Goal: Information Seeking & Learning: Learn about a topic

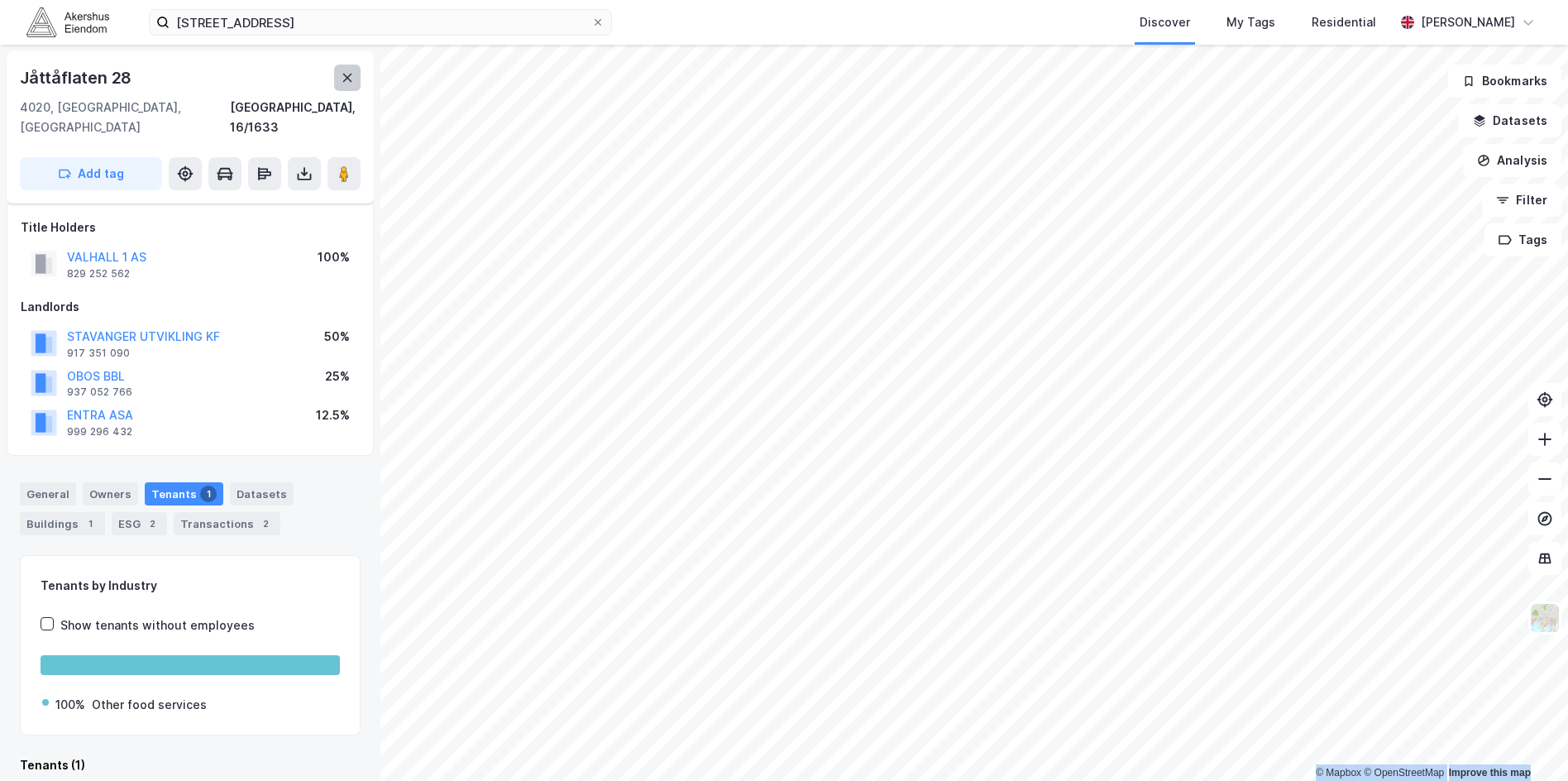
scroll to position [90, 0]
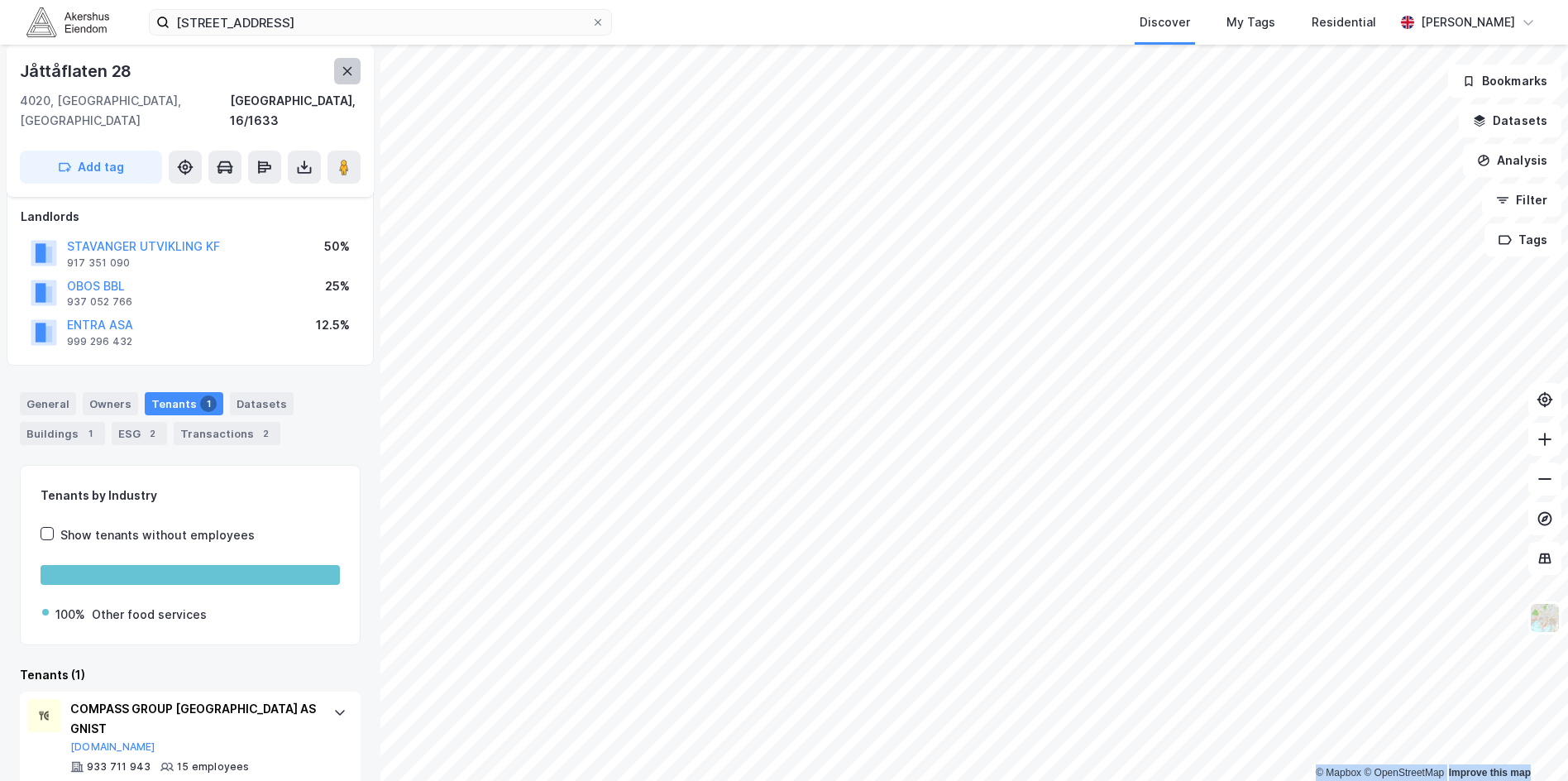
click at [340, 76] on icon at bounding box center [347, 71] width 13 height 13
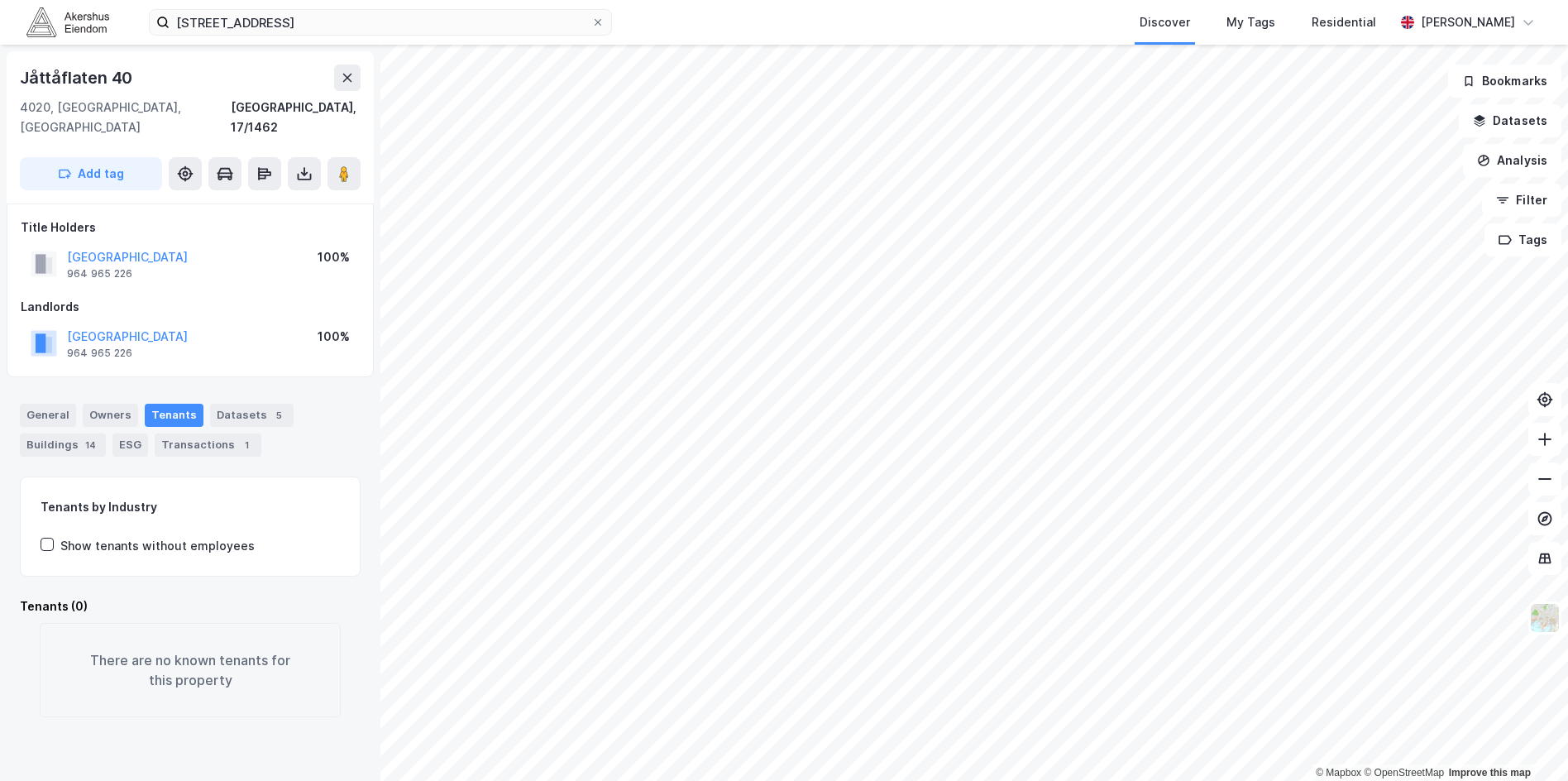
click at [361, 88] on div "[STREET_ADDRESS]/1462 Add tag" at bounding box center [190, 127] width 367 height 152
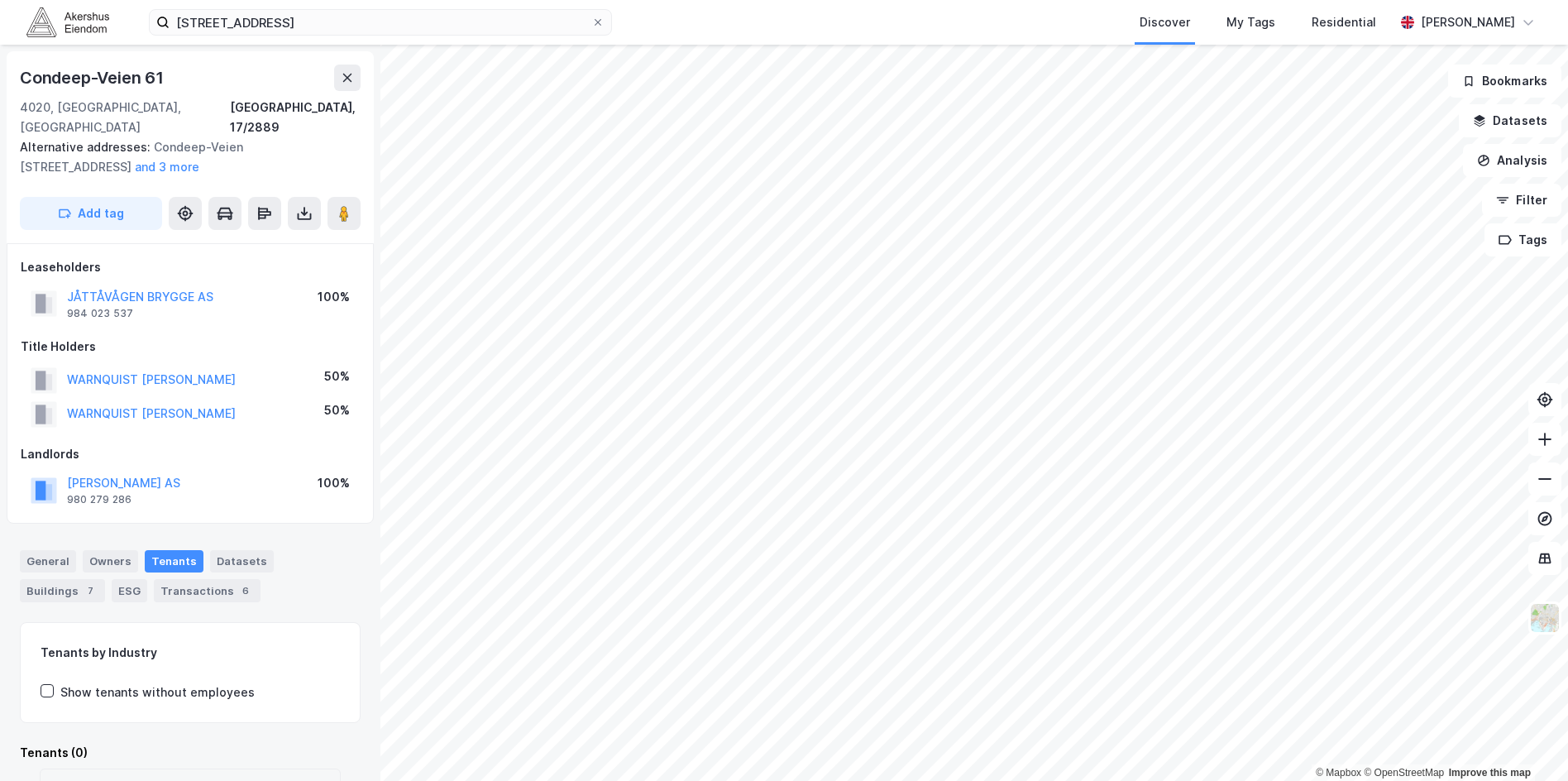
scroll to position [83, 0]
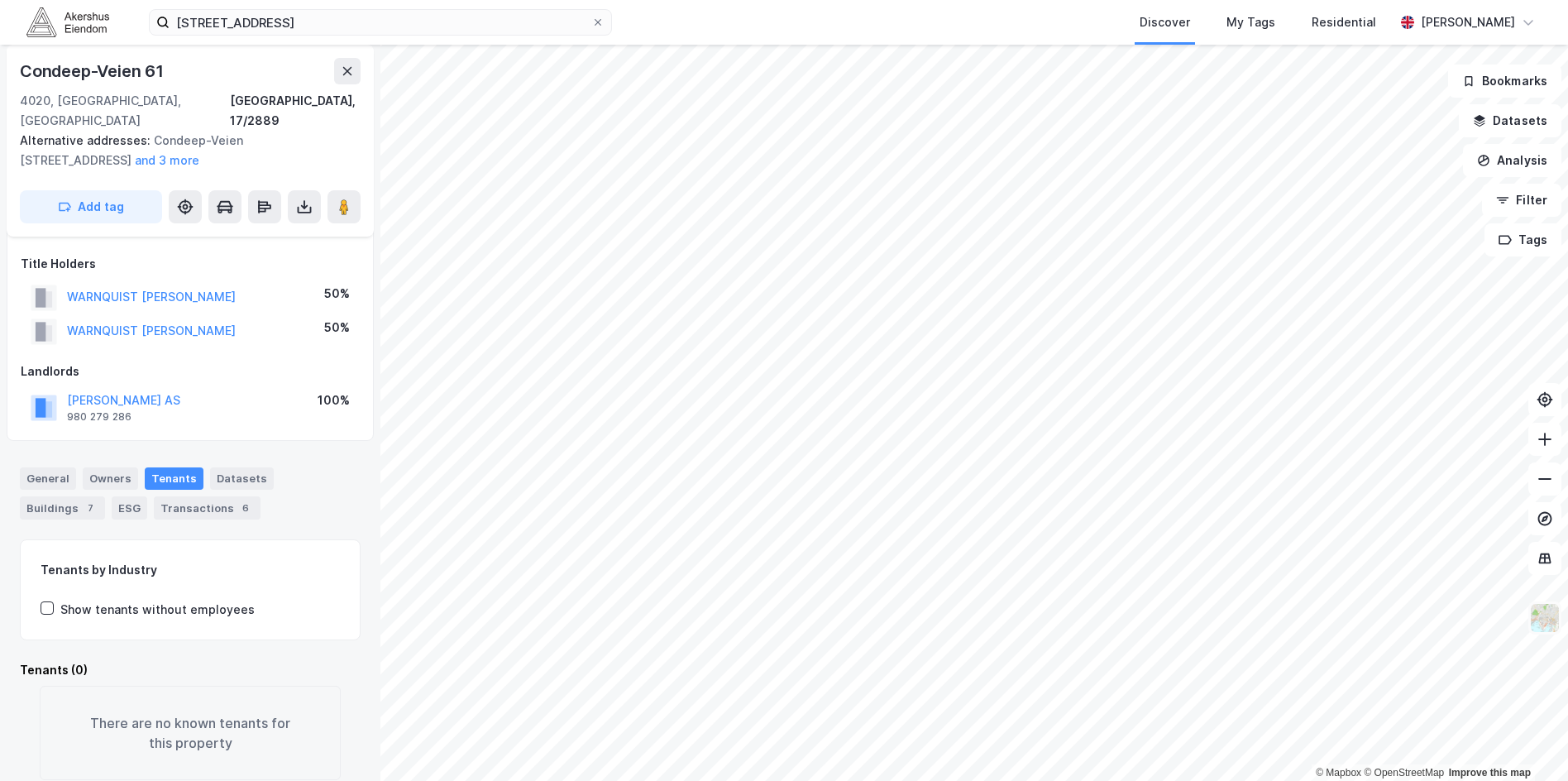
click at [1541, 633] on img at bounding box center [1545, 618] width 32 height 32
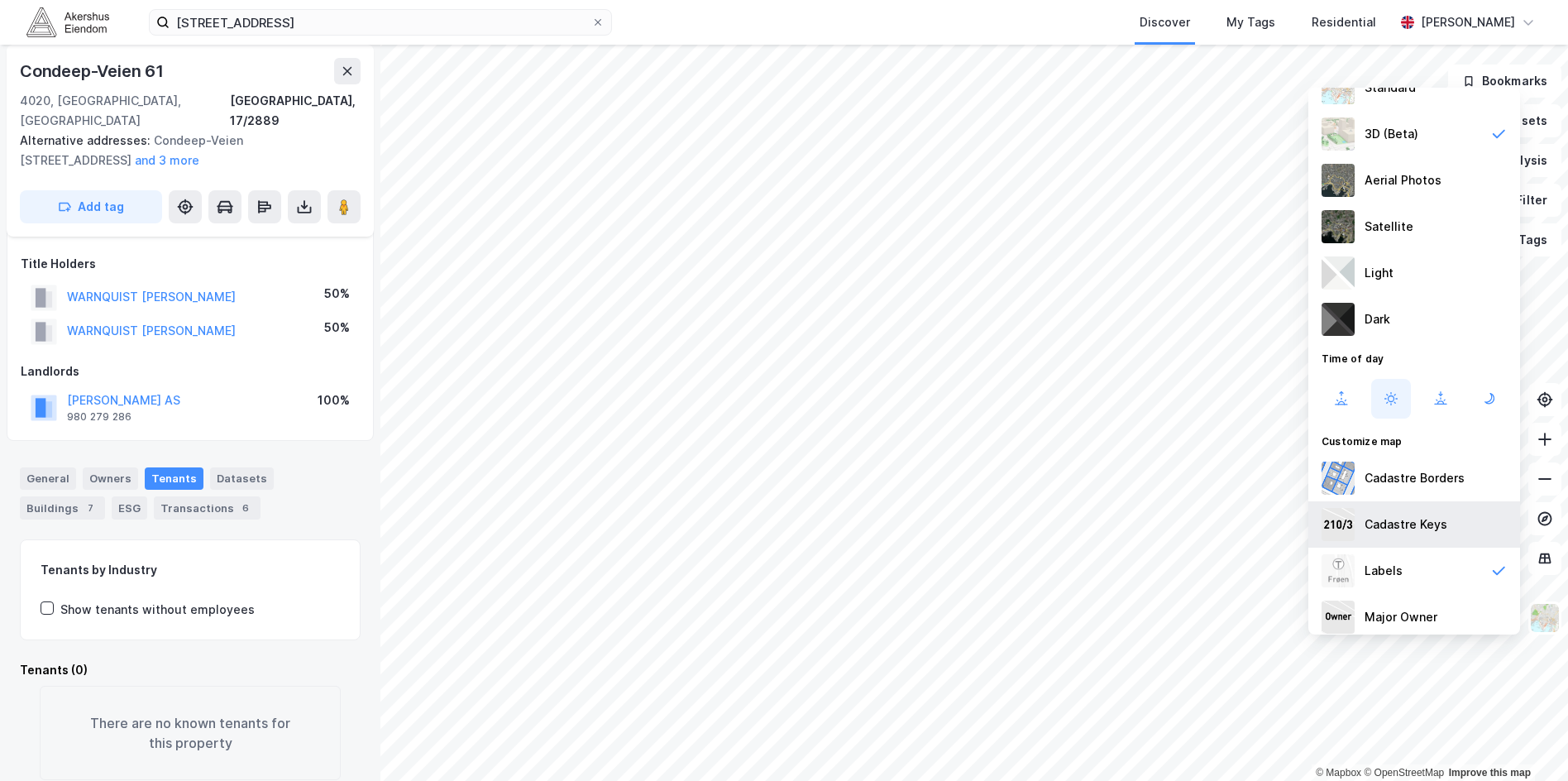
scroll to position [65, 0]
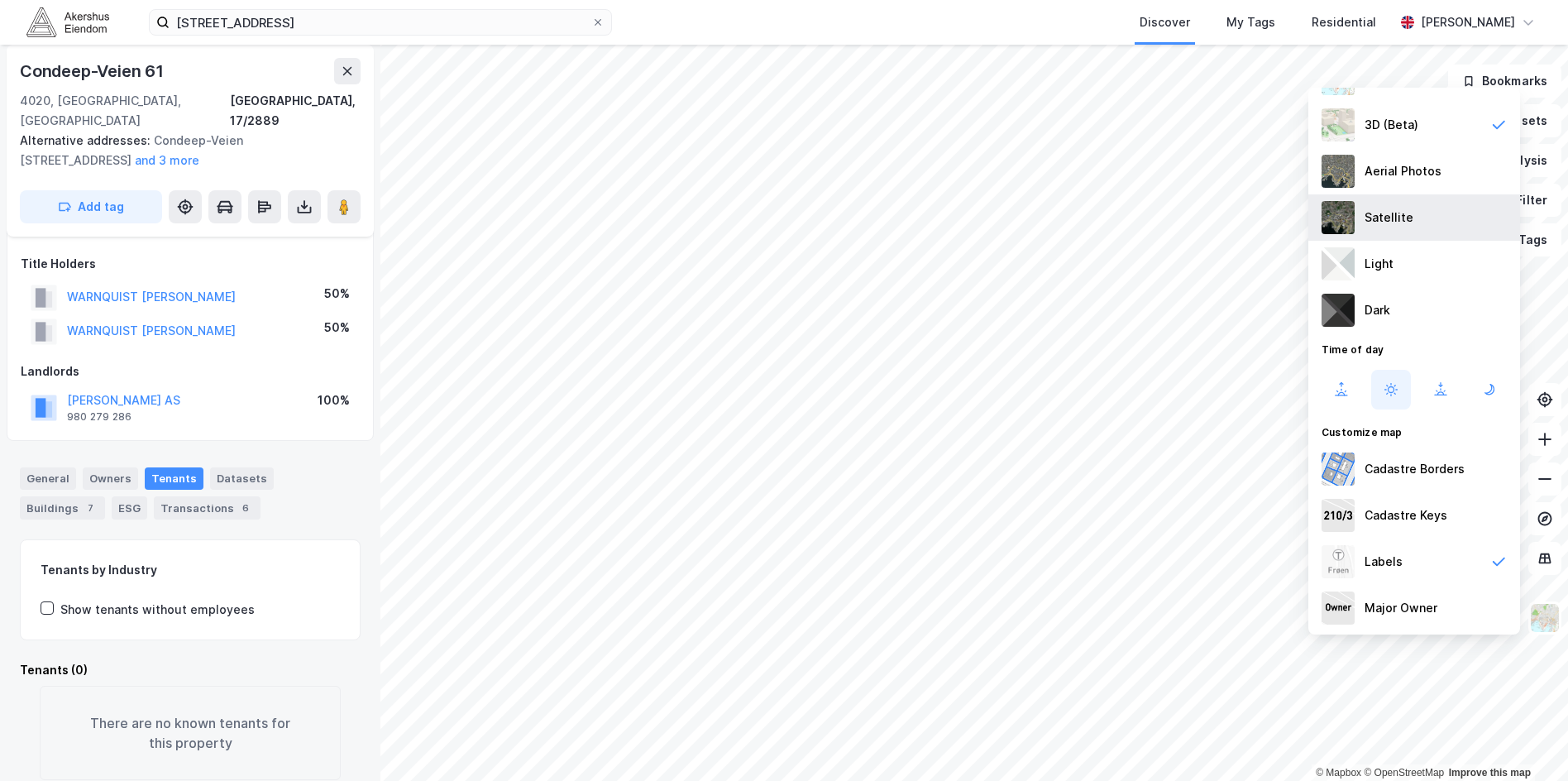
click at [1380, 211] on div "Satellite" at bounding box center [1388, 217] width 49 height 19
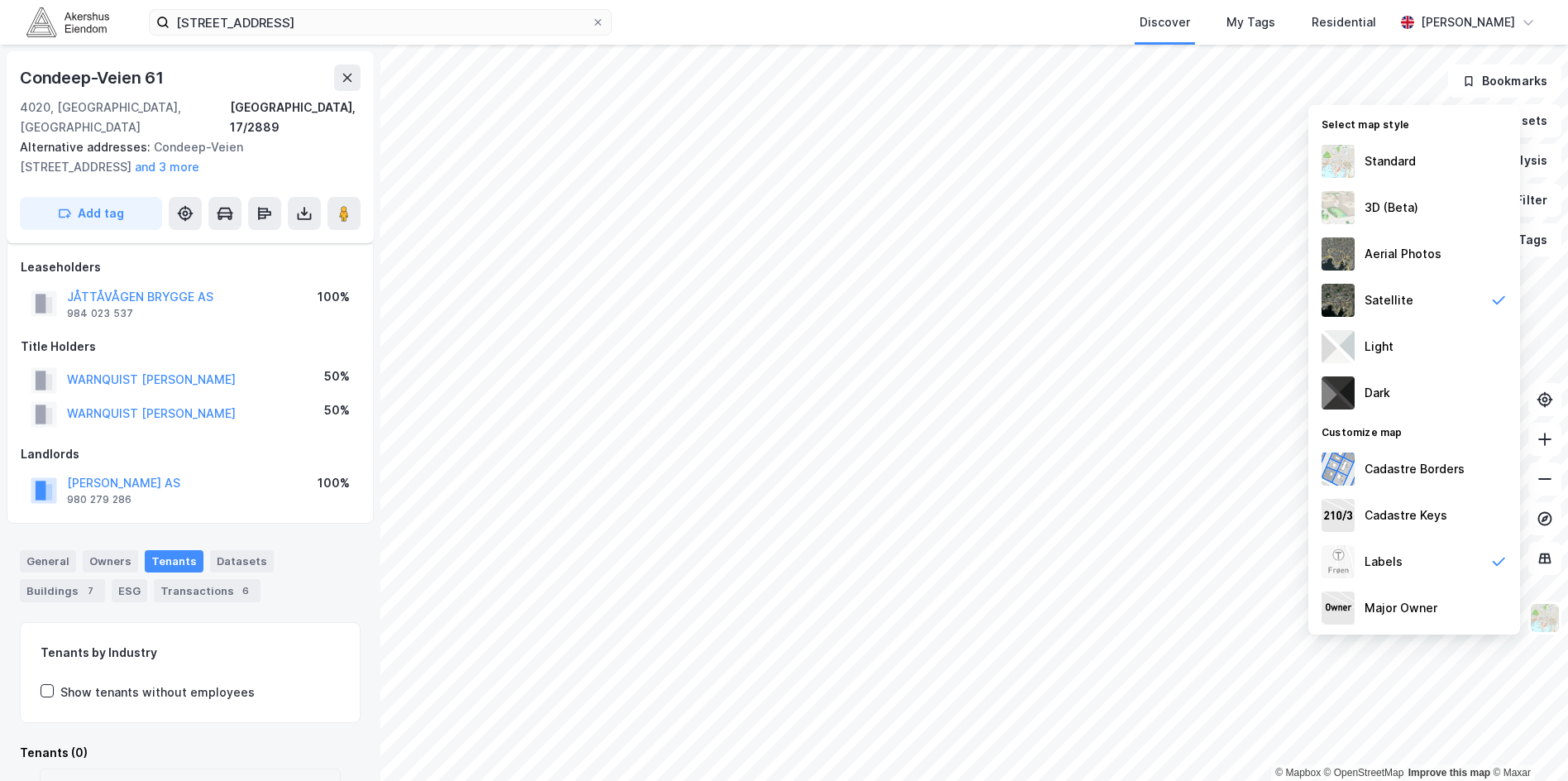
scroll to position [83, 0]
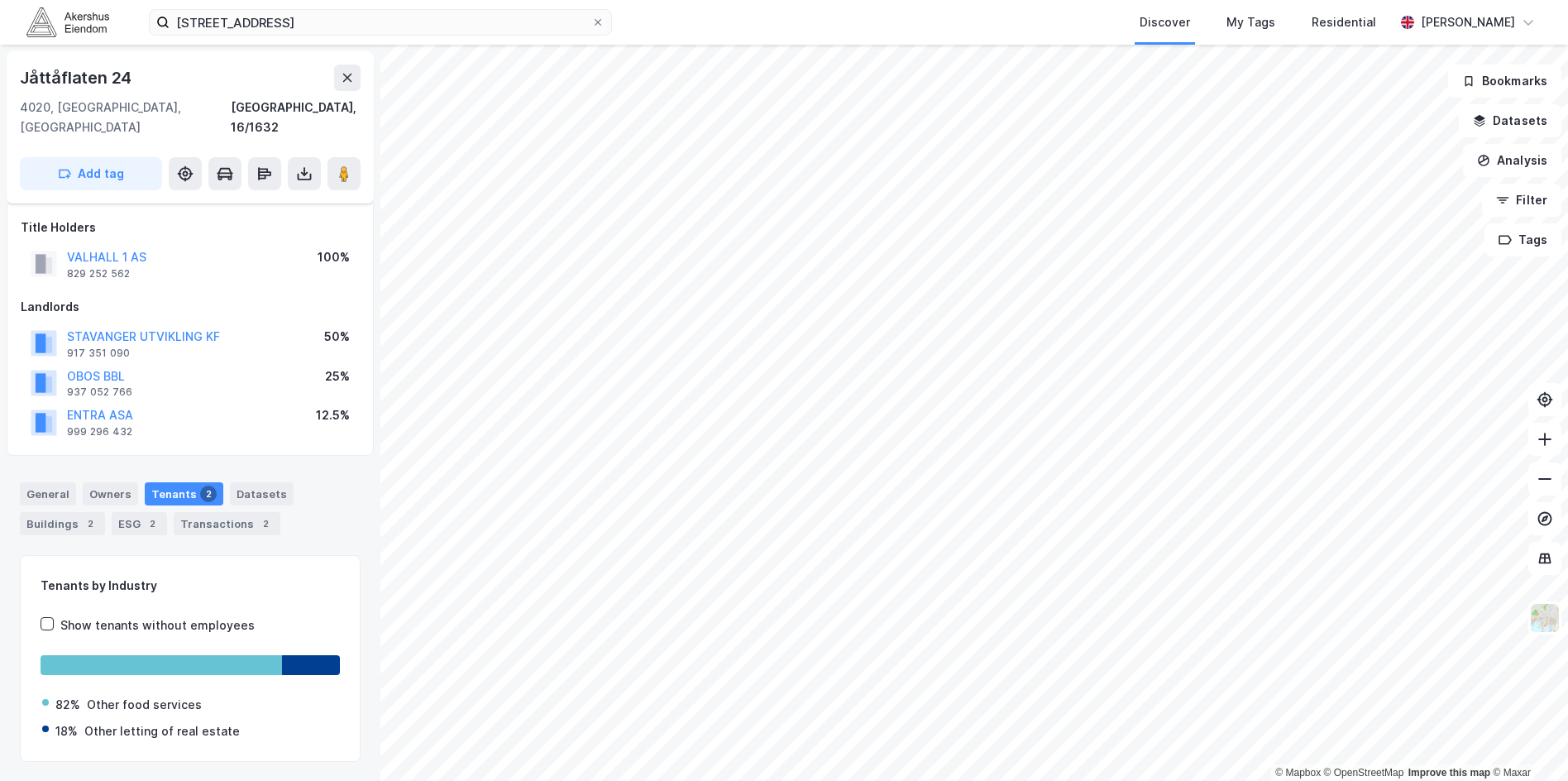
scroll to position [27, 0]
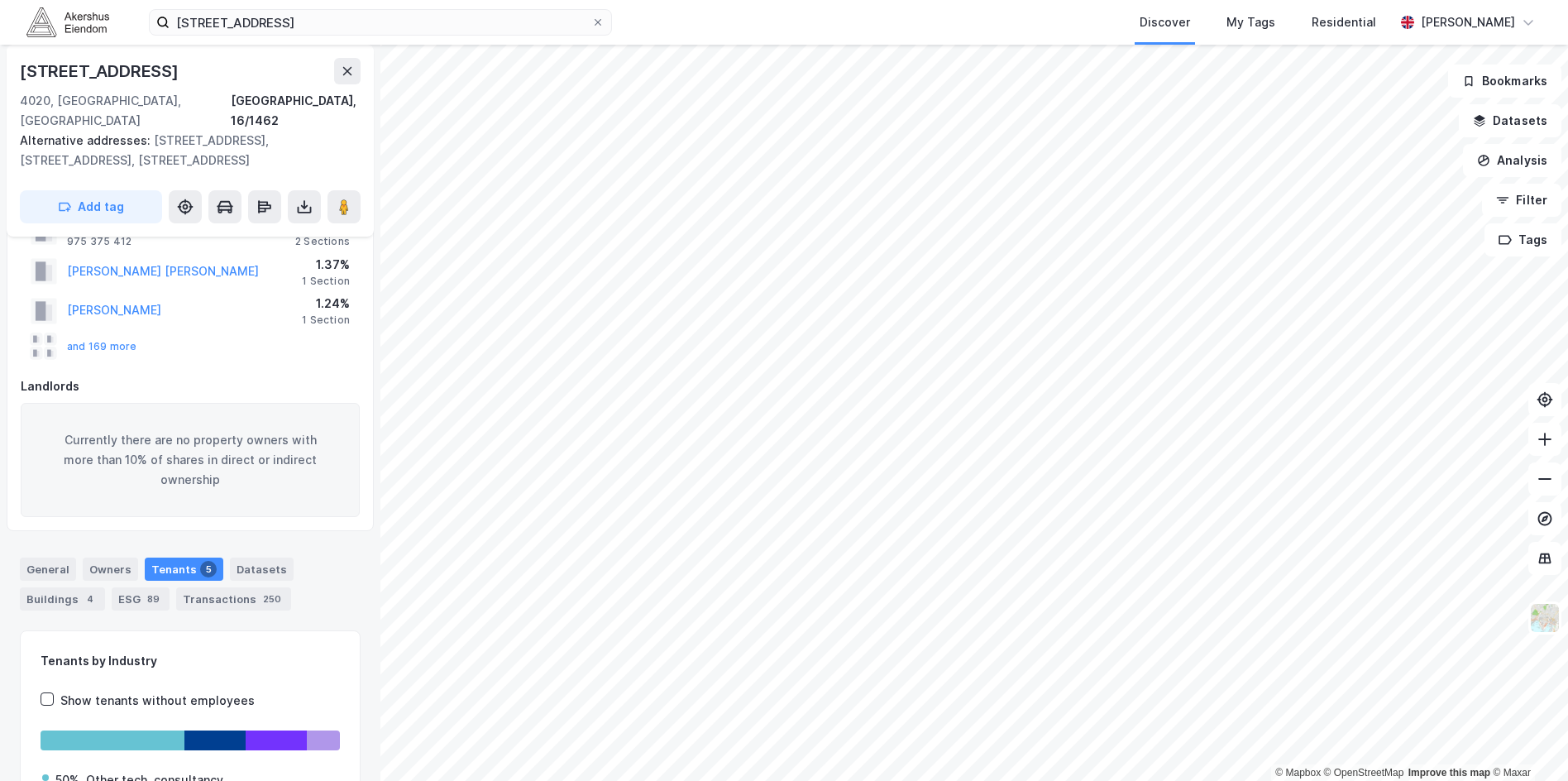
scroll to position [110, 0]
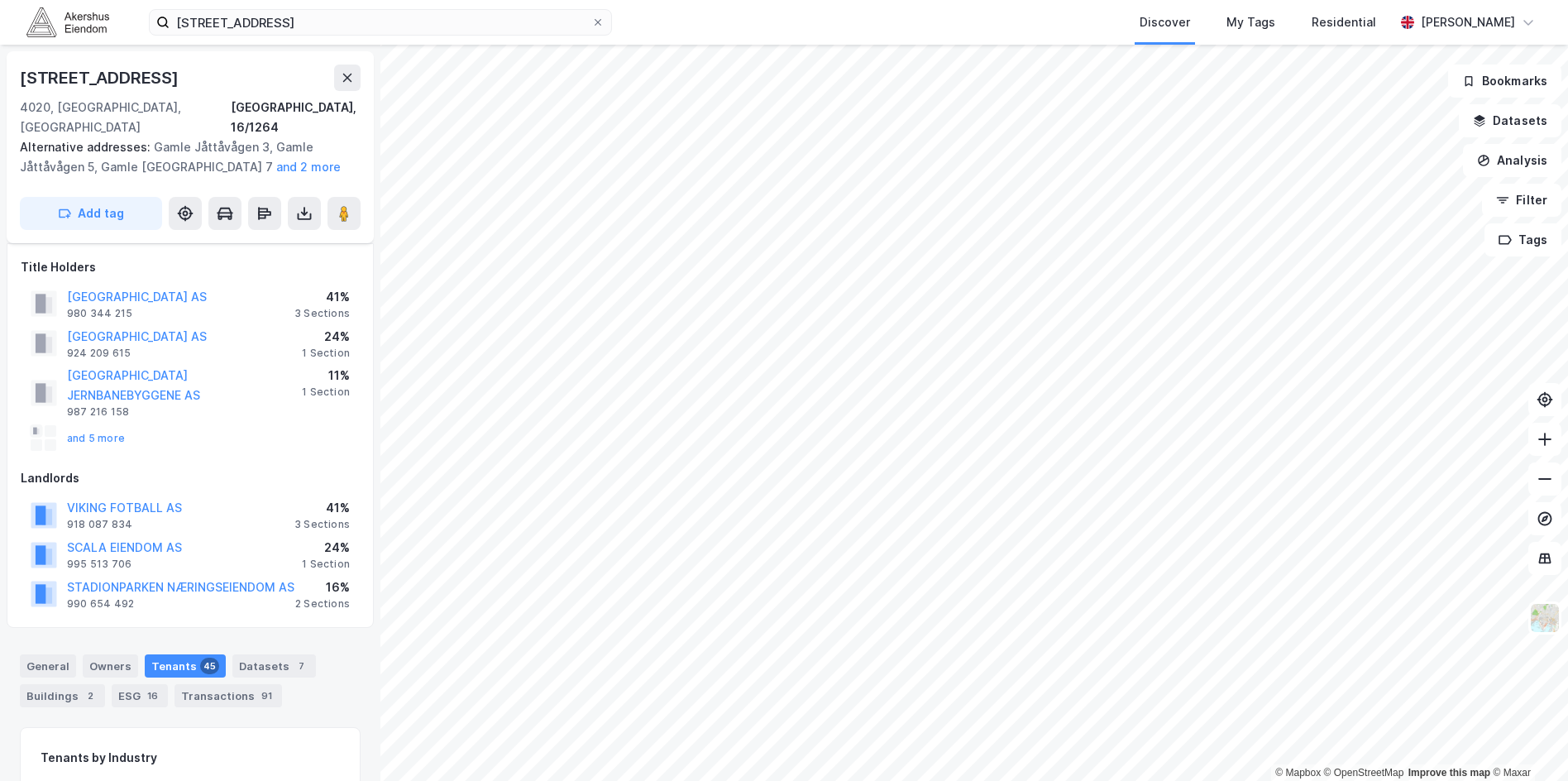
scroll to position [110, 0]
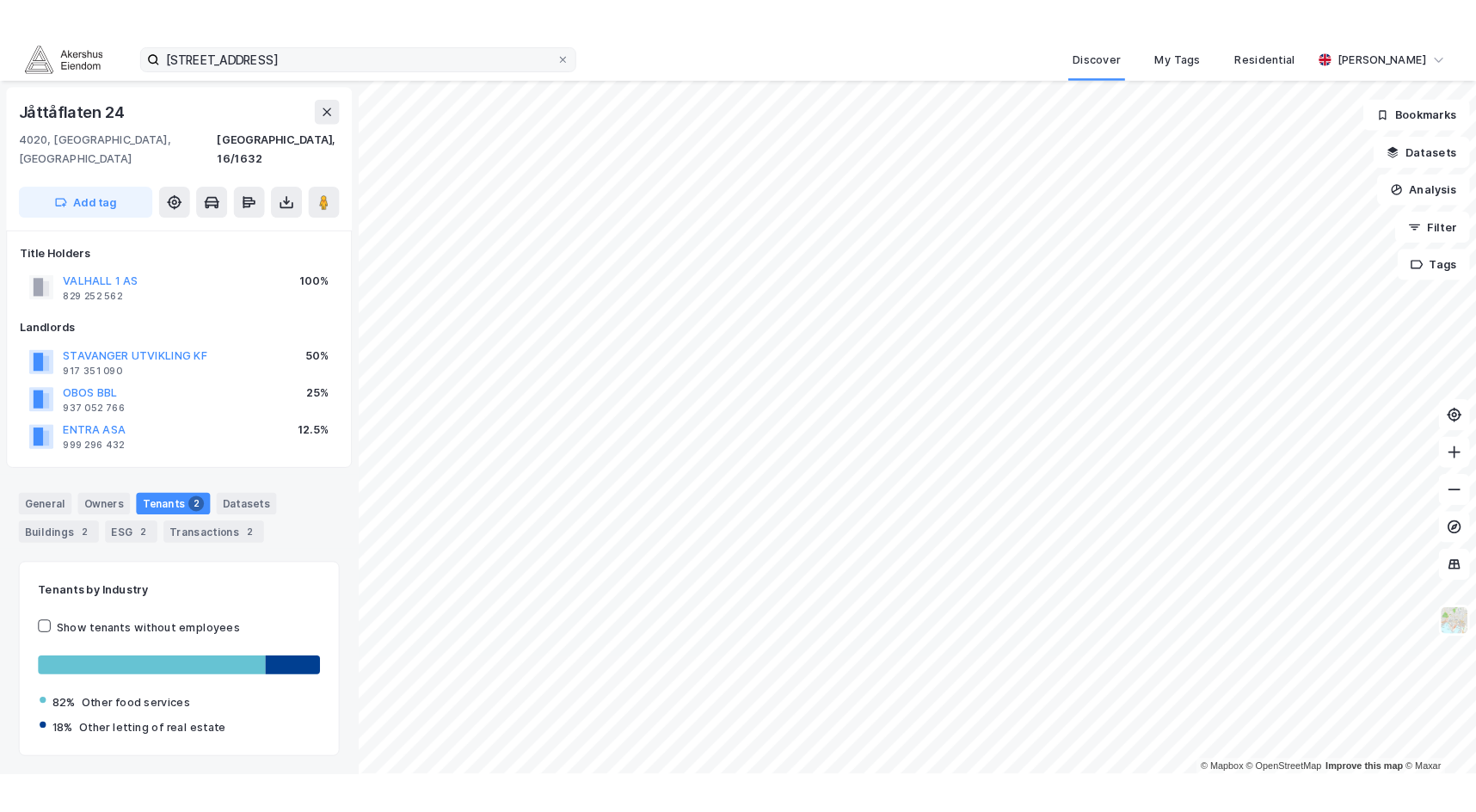
scroll to position [1, 0]
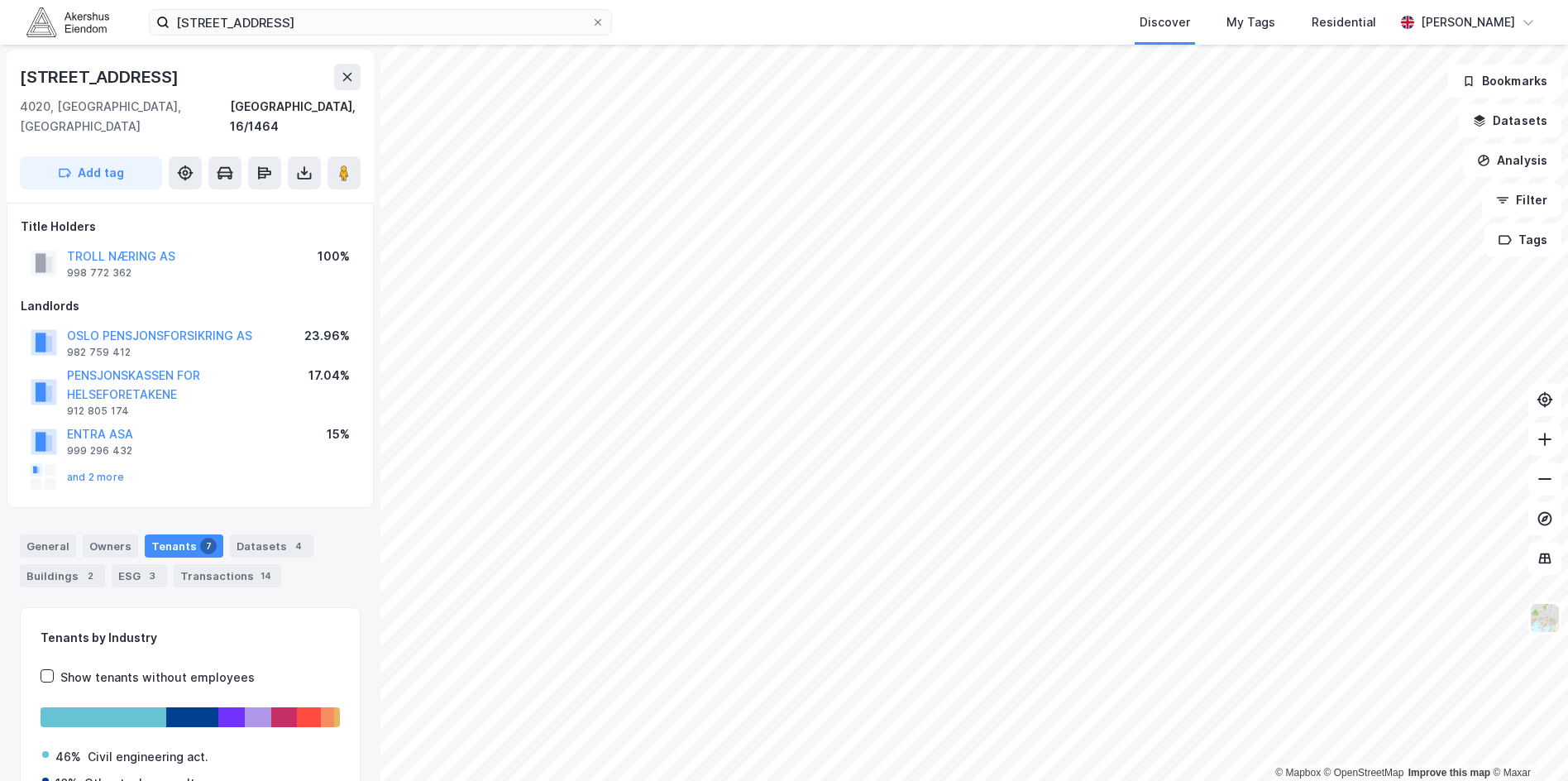
click at [314, 554] on div "General Owners Tenants 7 Datasets 4 Buildings 2 ESG 3 Transactions 14" at bounding box center [189, 560] width 340 height 53
